Goal: Contribute content

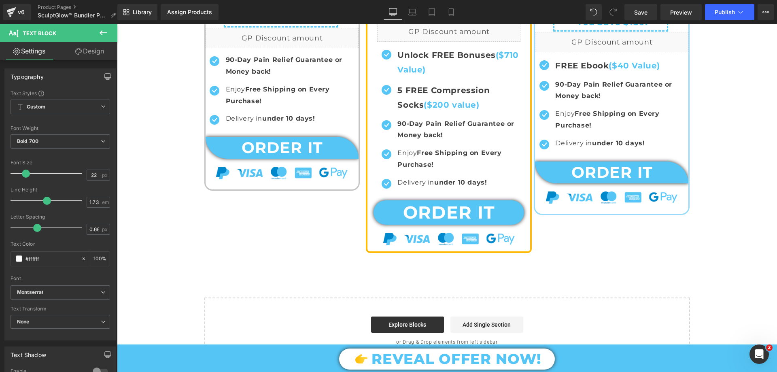
scroll to position [3743, 0]
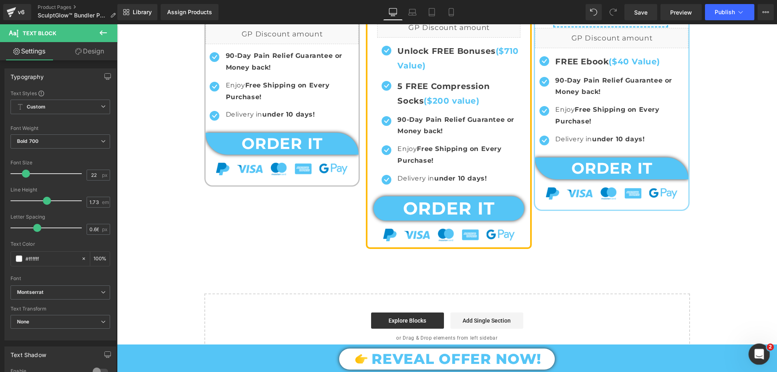
click at [751, 360] on div "Open Intercom Messenger" at bounding box center [758, 353] width 27 height 27
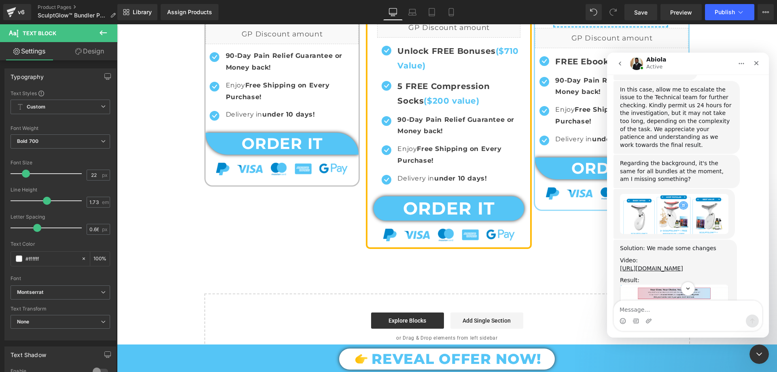
scroll to position [4032, 0]
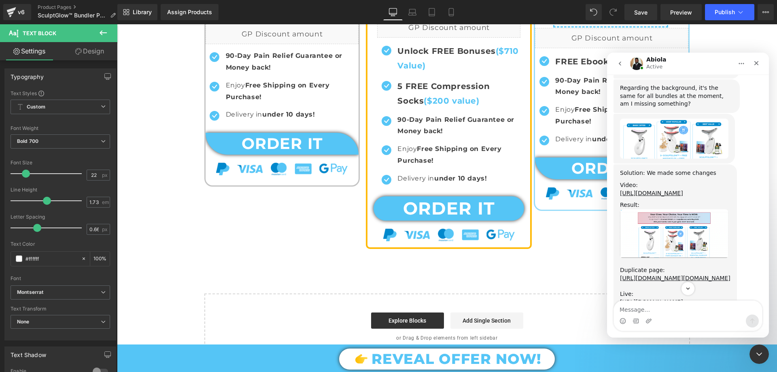
click at [684, 209] on img "Abiola says…" at bounding box center [674, 233] width 108 height 49
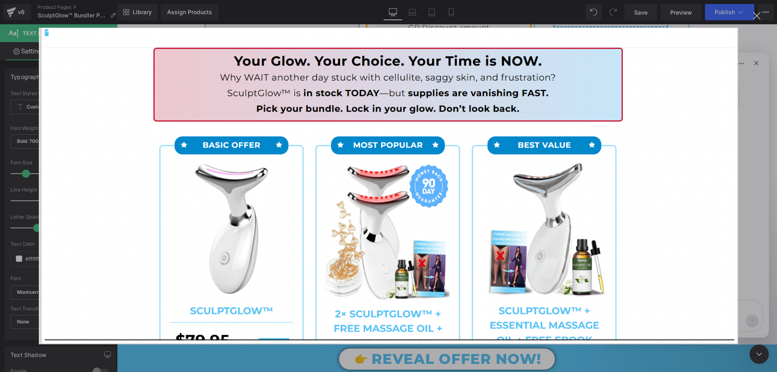
scroll to position [0, 0]
click at [665, 180] on img "Close" at bounding box center [388, 186] width 699 height 317
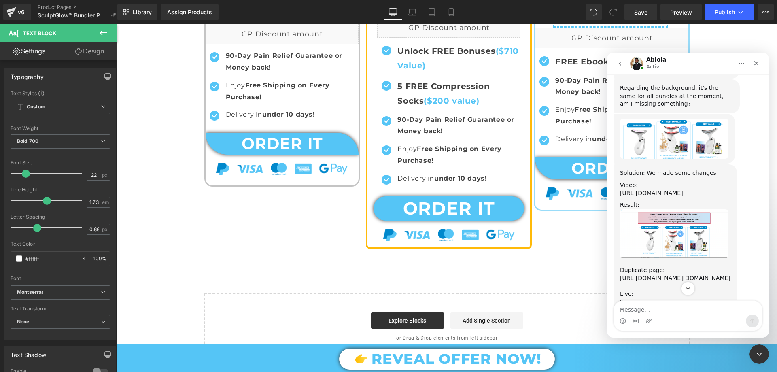
scroll to position [4072, 0]
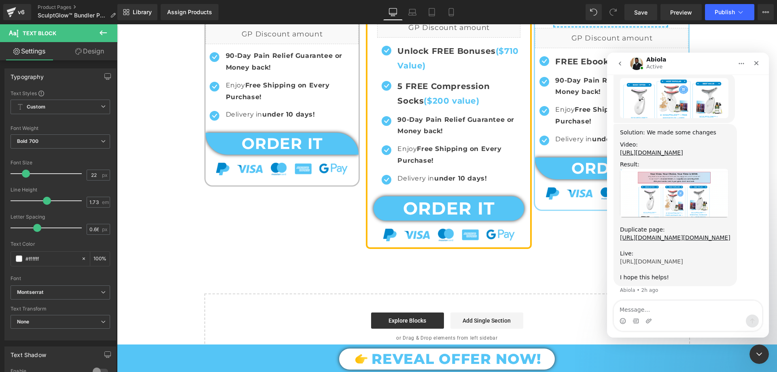
click at [645, 258] on link "https://teechwavee.com/products/2-sculptglow%E2%84%A2-free-massage-oil-free-col…" at bounding box center [651, 261] width 63 height 6
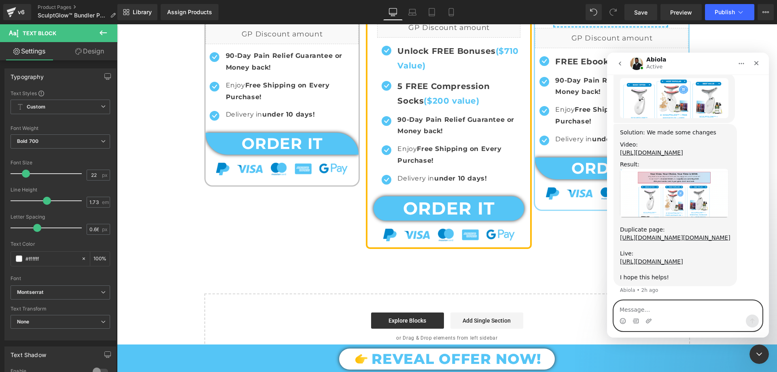
click at [680, 310] on textarea "Message…" at bounding box center [688, 308] width 148 height 14
paste textarea "We didn't understand each other, I said that this bundler is the new one"
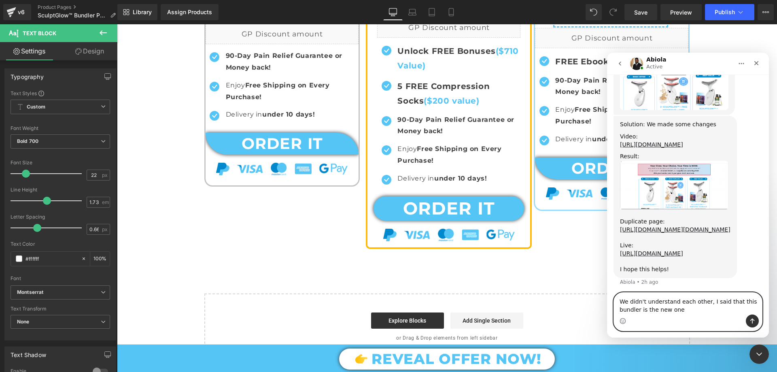
drag, startPoint x: 705, startPoint y: 301, endPoint x: 719, endPoint y: 311, distance: 17.6
click at [719, 311] on textarea "We didn't understand each other, I said that this bundler is the new one" at bounding box center [688, 304] width 148 height 22
type textarea "We didn't understand each other, I want this new bundler that i want input in m…"
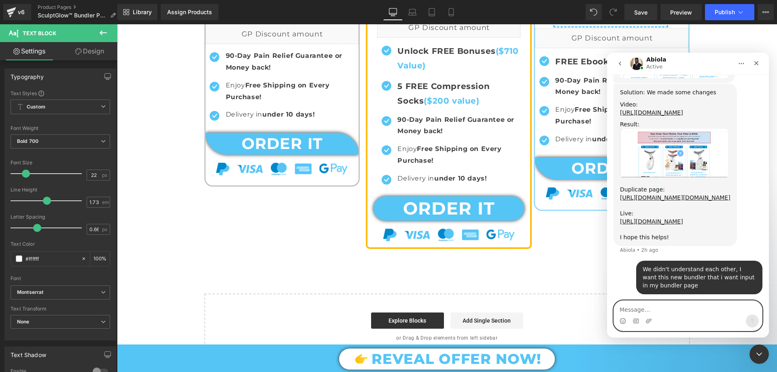
click at [631, 309] on textarea "Message…" at bounding box center [688, 308] width 148 height 14
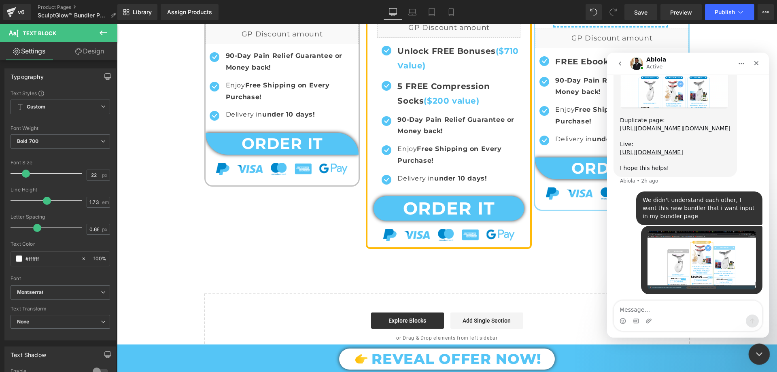
click at [762, 349] on icon "Close Intercom Messenger" at bounding box center [758, 353] width 10 height 10
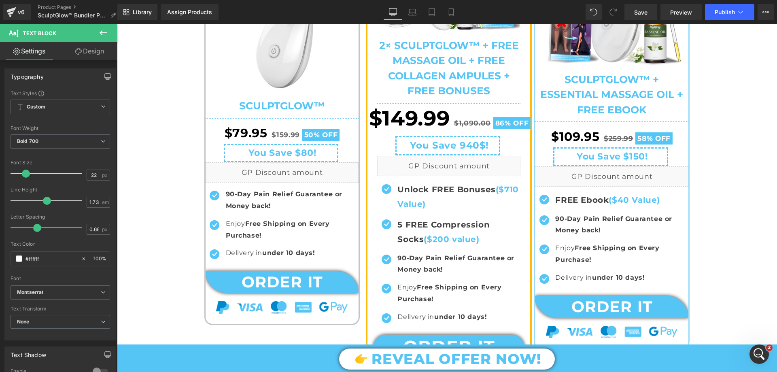
scroll to position [3379, 0]
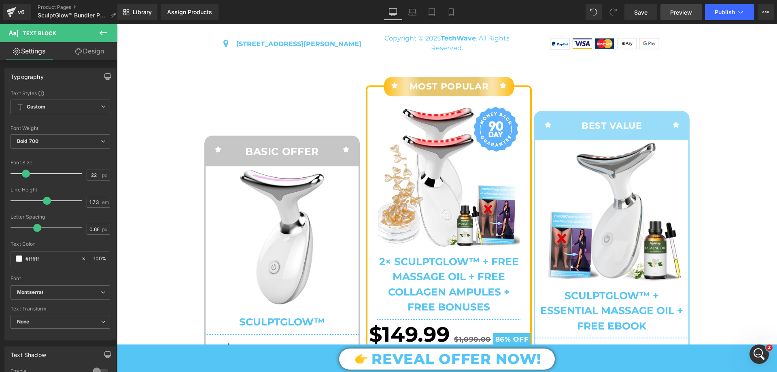
click at [680, 15] on span "Preview" at bounding box center [681, 12] width 22 height 8
click at [764, 357] on div "Open Intercom Messenger" at bounding box center [758, 353] width 27 height 27
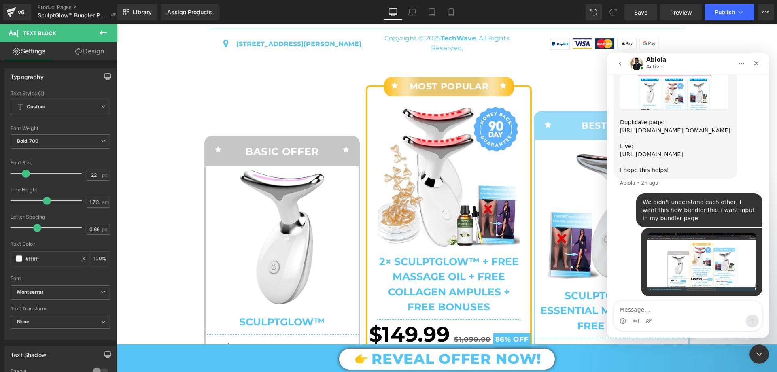
click at [676, 305] on textarea "Message…" at bounding box center [688, 308] width 148 height 14
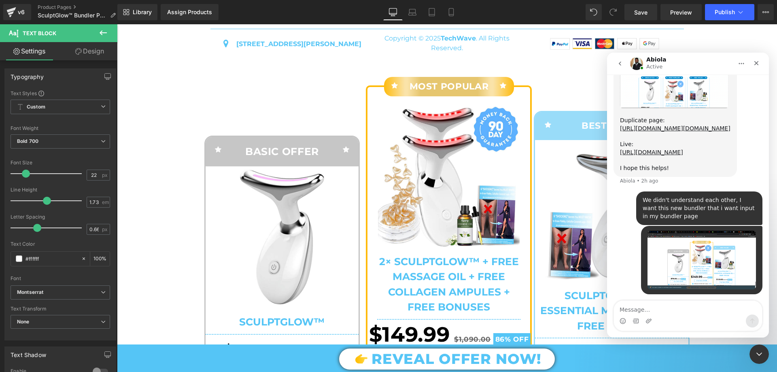
type textarea "It has the same spacing as this bundler that is now on my bundler page, only th…"
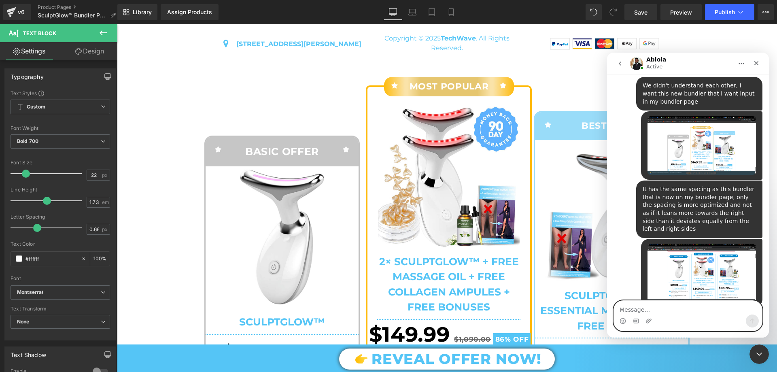
scroll to position [4301, 0]
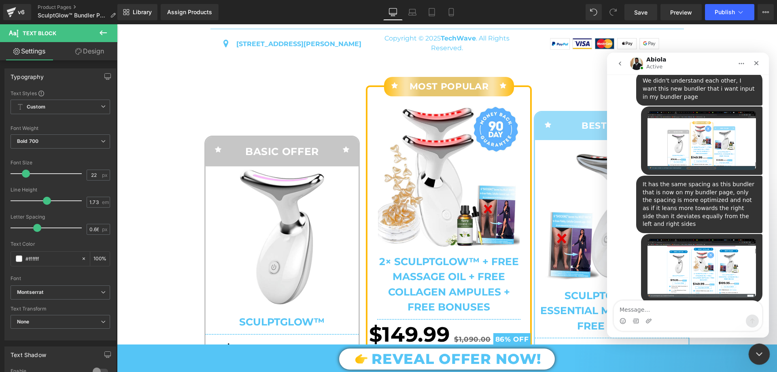
click at [759, 353] on icon "Close Intercom Messenger" at bounding box center [758, 352] width 6 height 3
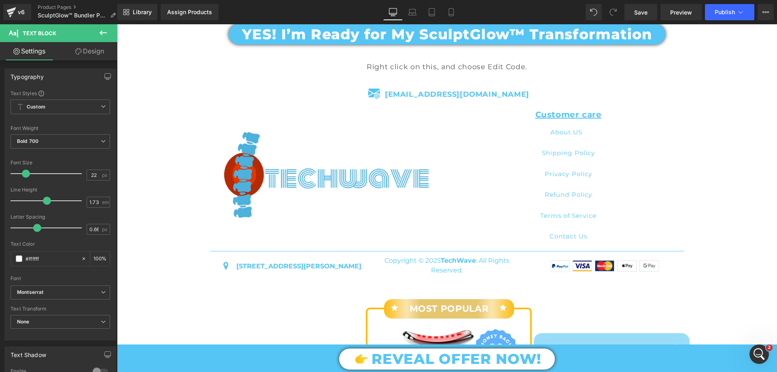
scroll to position [3319, 0]
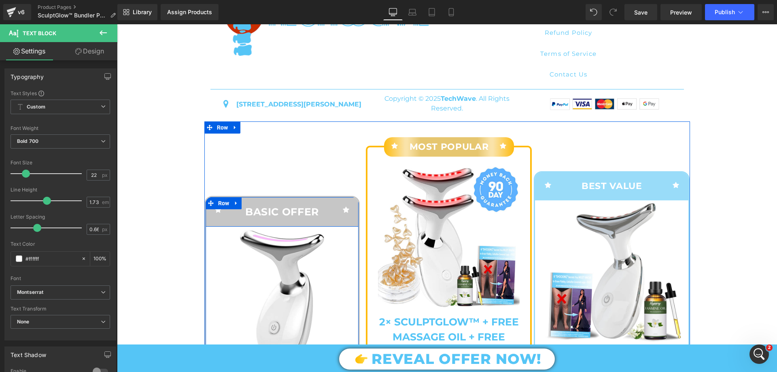
click at [232, 221] on div "BASIC OFFER Text Block" at bounding box center [282, 211] width 102 height 17
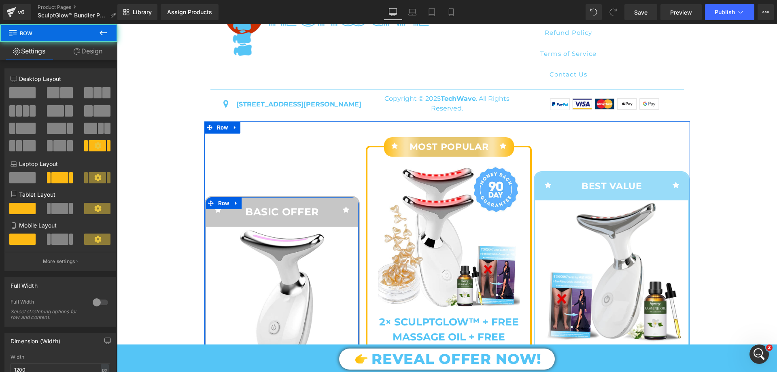
click at [216, 209] on span "Row" at bounding box center [223, 203] width 15 height 12
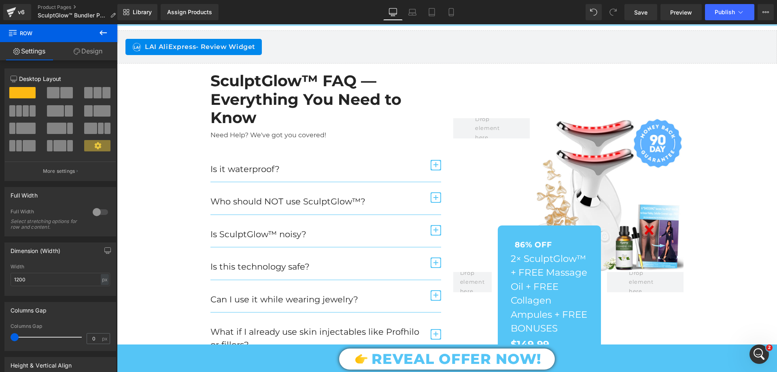
scroll to position [2671, 0]
click at [757, 355] on icon "Open Intercom Messenger" at bounding box center [758, 352] width 13 height 13
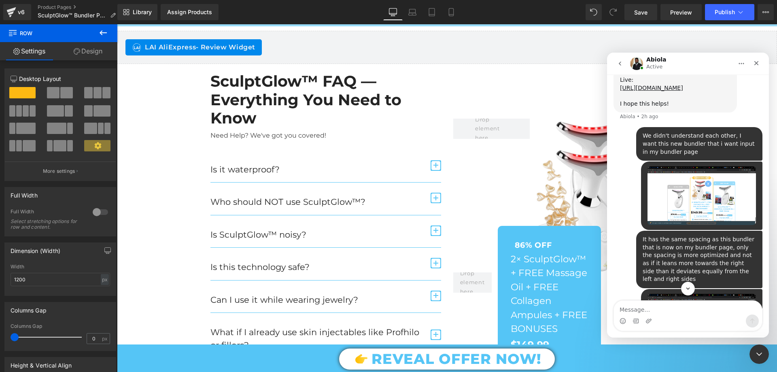
scroll to position [4301, 0]
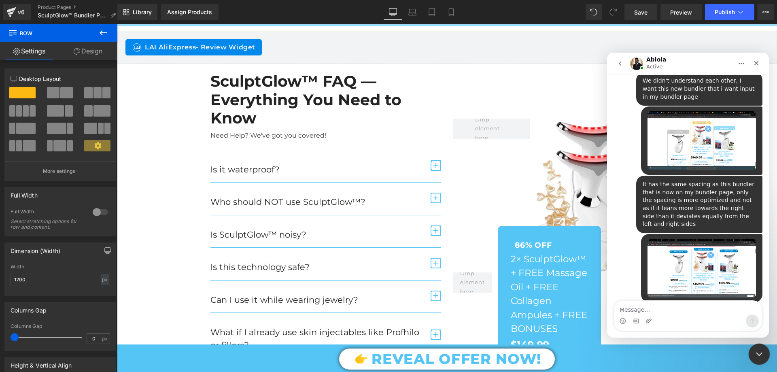
click at [753, 353] on icon "Close Intercom Messenger" at bounding box center [758, 353] width 10 height 10
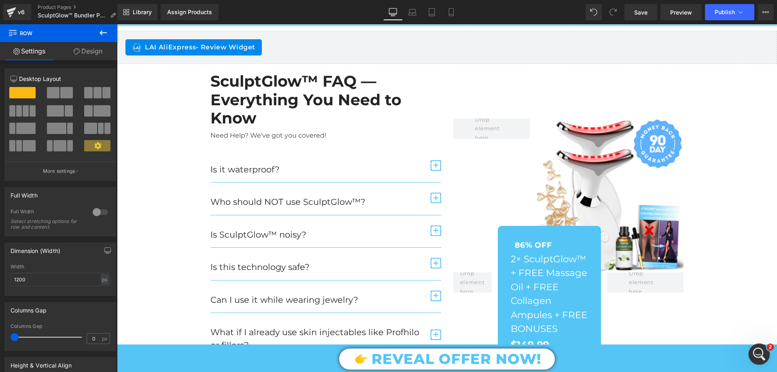
click at [753, 353] on icon "Open Intercom Messenger" at bounding box center [758, 352] width 13 height 13
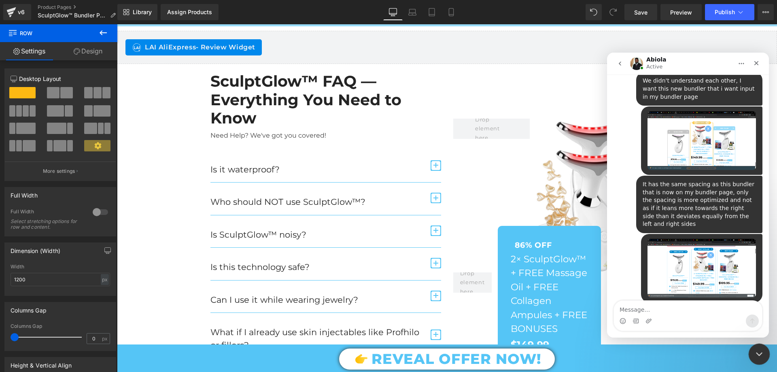
click at [753, 353] on icon "Close Intercom Messenger" at bounding box center [758, 353] width 10 height 10
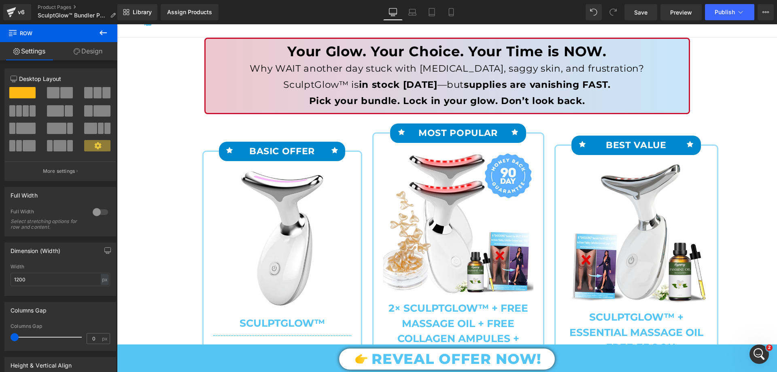
scroll to position [0, 0]
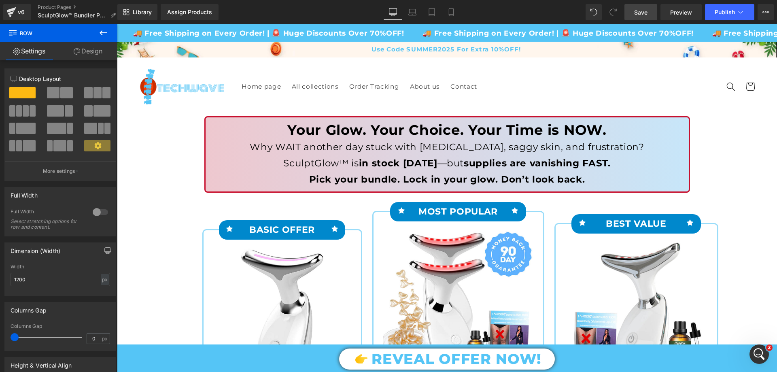
click at [636, 9] on span "Save" at bounding box center [640, 12] width 13 height 8
